Goal: Task Accomplishment & Management: Manage account settings

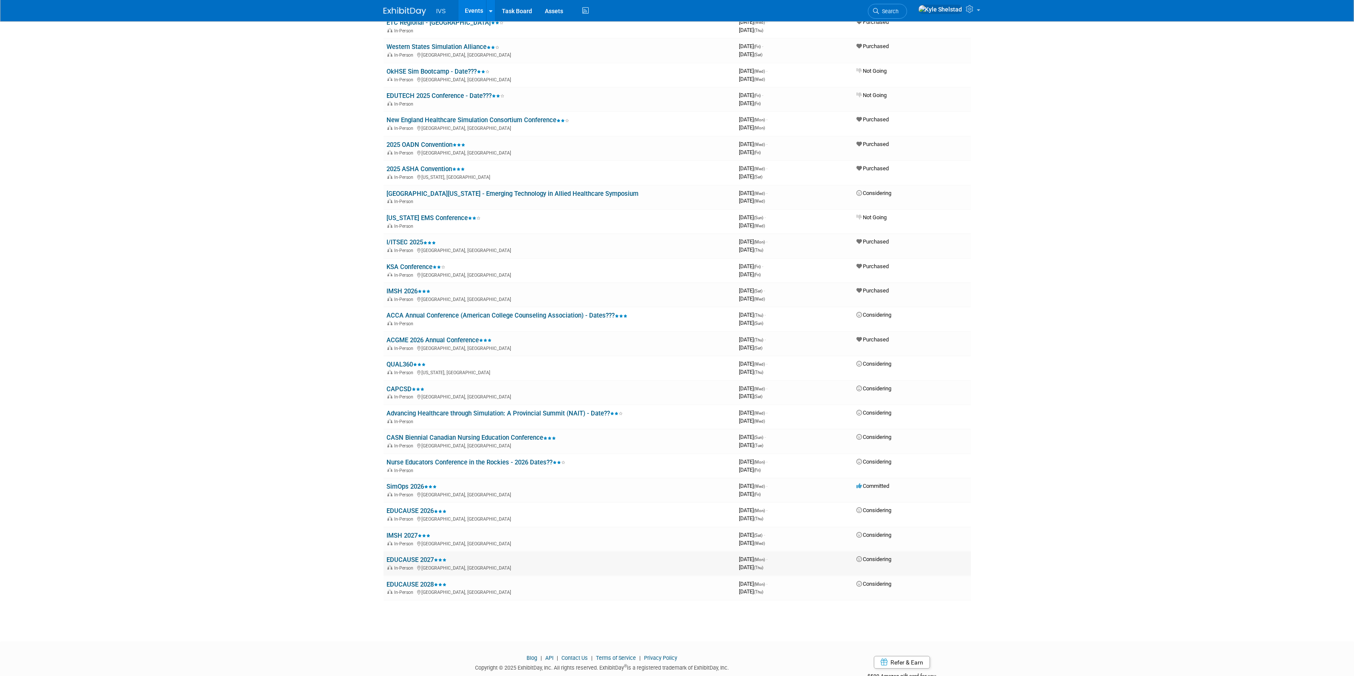
scroll to position [354, 0]
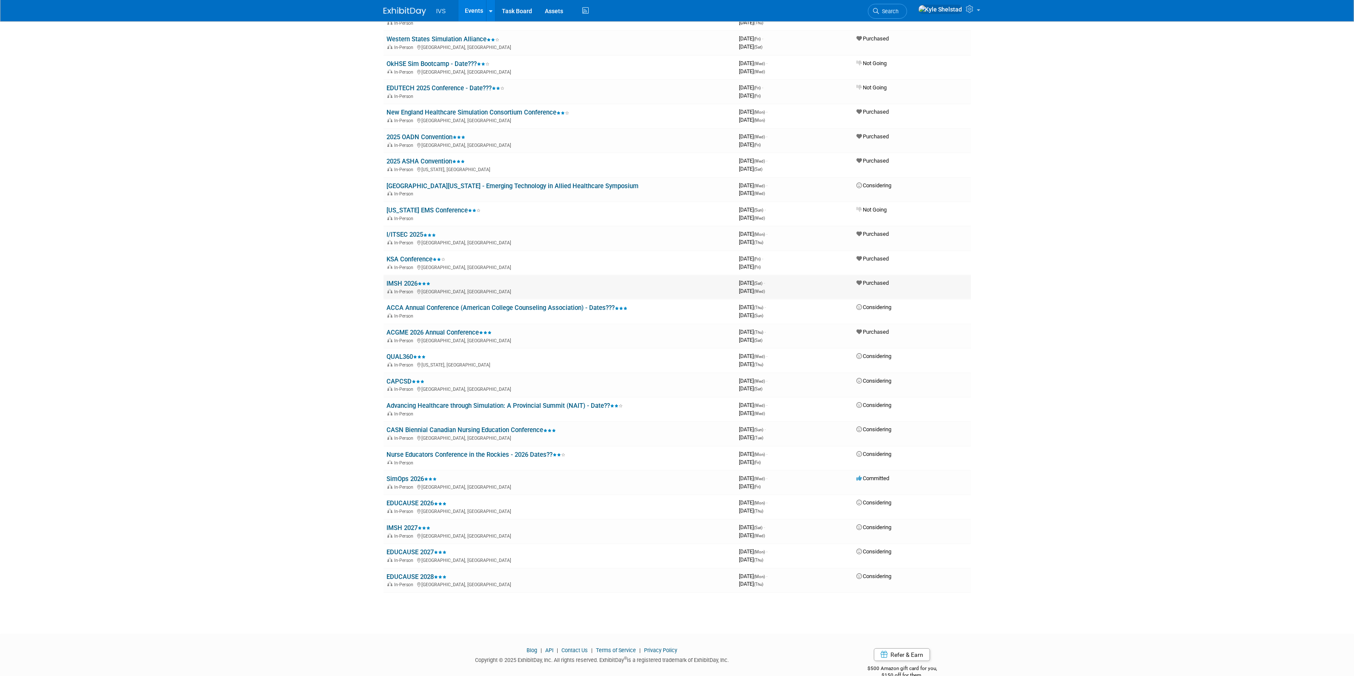
click at [412, 280] on link "IMSH 2026" at bounding box center [409, 284] width 44 height 8
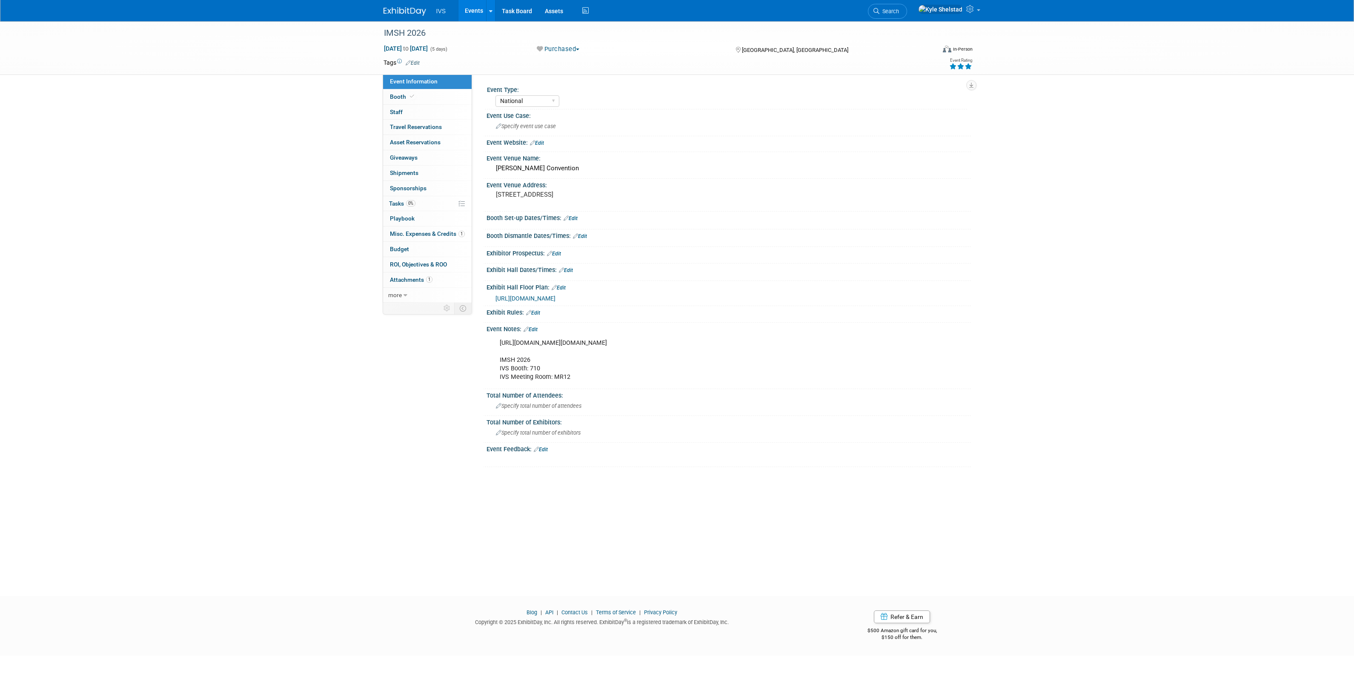
select select "National"
drag, startPoint x: 827, startPoint y: 343, endPoint x: 499, endPoint y: 344, distance: 328.1
click at [499, 344] on div "[URL][DOMAIN_NAME][DOMAIN_NAME] IMSH 2026 IVS Booth: 710 IVS Meeting Room: MR12" at bounding box center [685, 359] width 383 height 51
copy div "[URL][DOMAIN_NAME][DOMAIN_NAME]"
click at [656, 365] on div "[URL][DOMAIN_NAME][DOMAIN_NAME] IMSH 2026 IVS Booth: 710 IVS Meeting Room: MR12" at bounding box center [685, 359] width 383 height 51
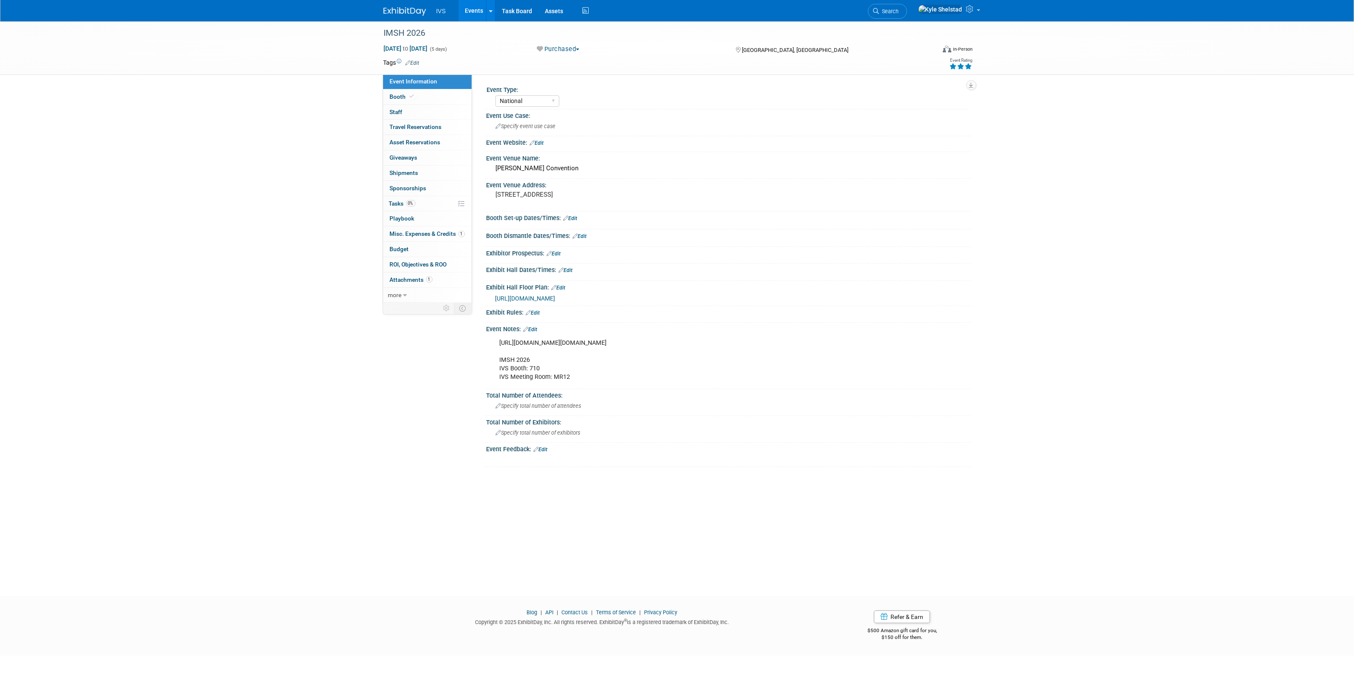
click at [537, 328] on link "Edit" at bounding box center [530, 329] width 14 height 6
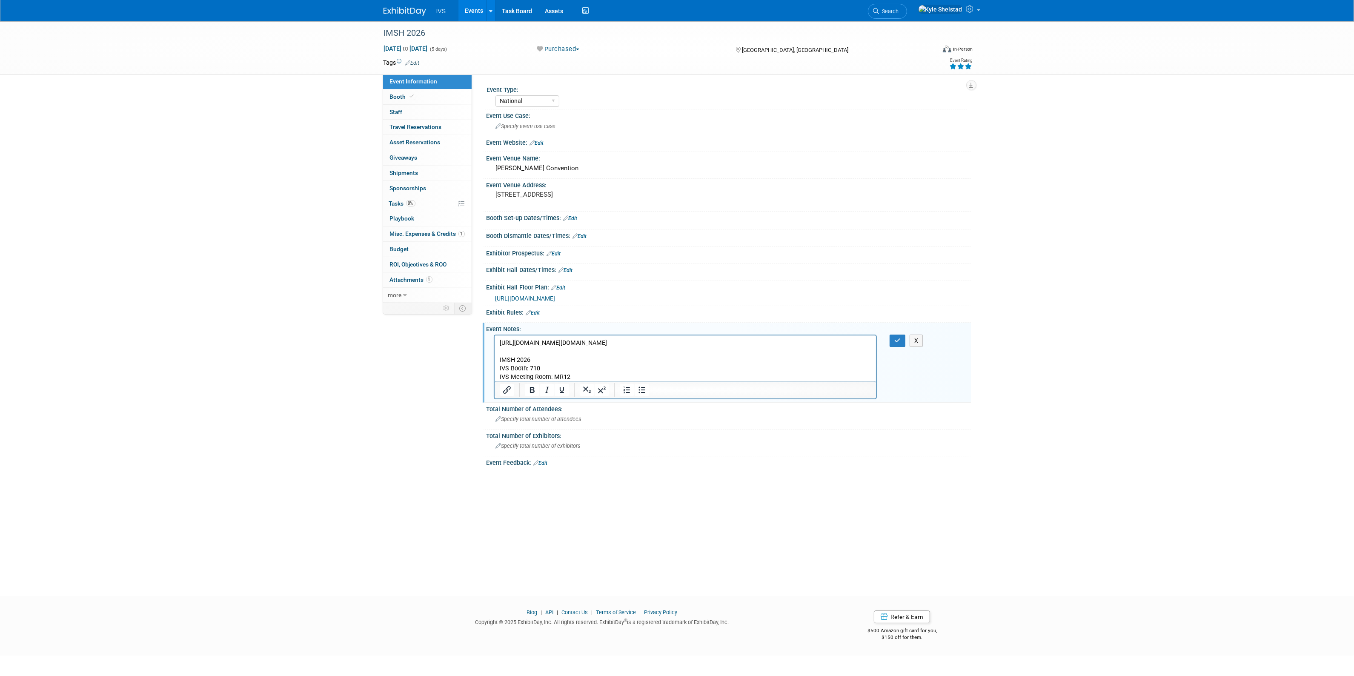
click at [738, 352] on p "[URL][DOMAIN_NAME][DOMAIN_NAME] IMSH 2026 IVS Booth: 710 IVS Meeting Room: MR12" at bounding box center [685, 359] width 372 height 43
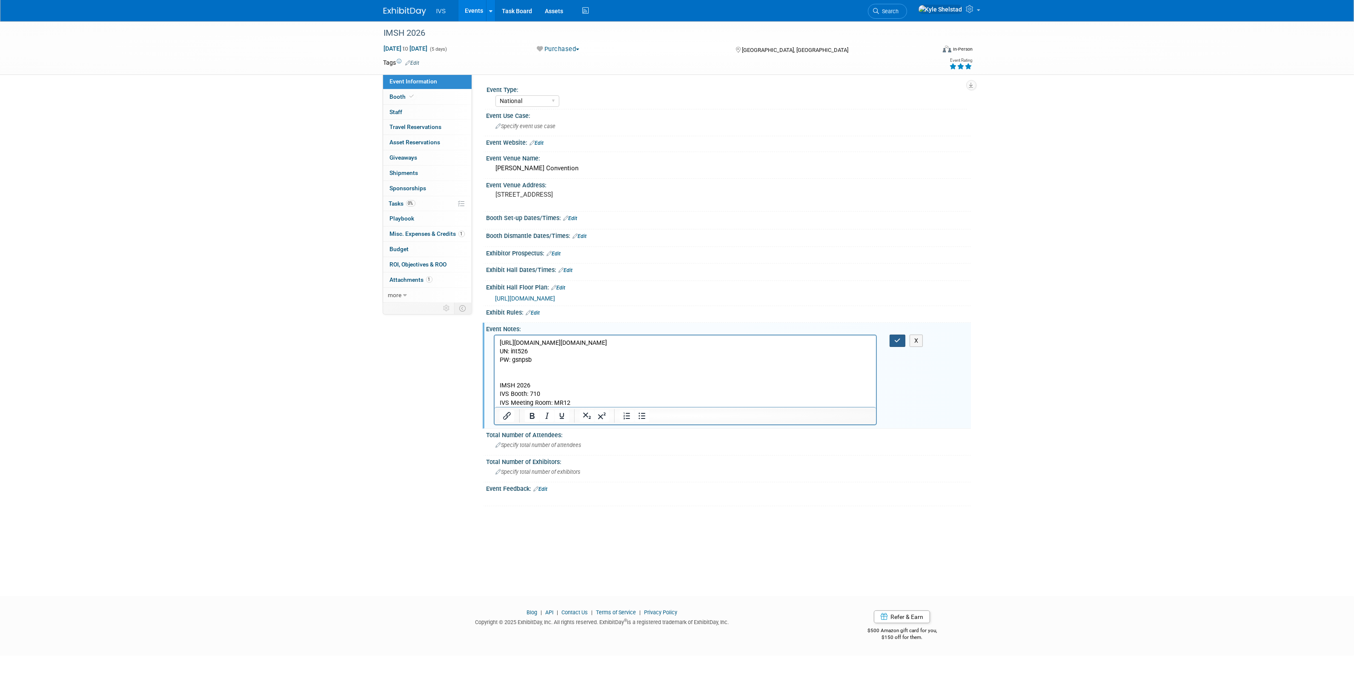
click at [894, 337] on icon "button" at bounding box center [897, 340] width 6 height 6
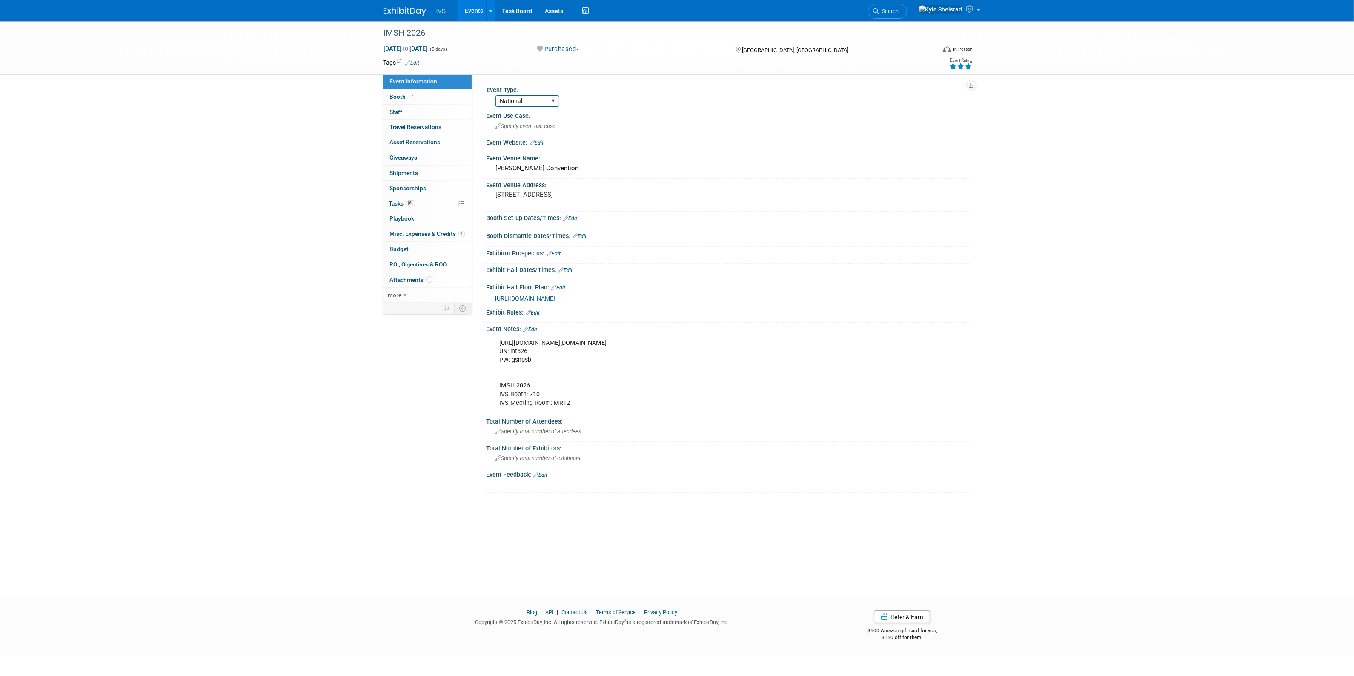
click at [552, 103] on select "National Regional Sponsorship" at bounding box center [527, 100] width 64 height 11
click at [615, 103] on div "National Regional Sponsorship" at bounding box center [731, 100] width 472 height 14
